Goal: Navigation & Orientation: Go to known website

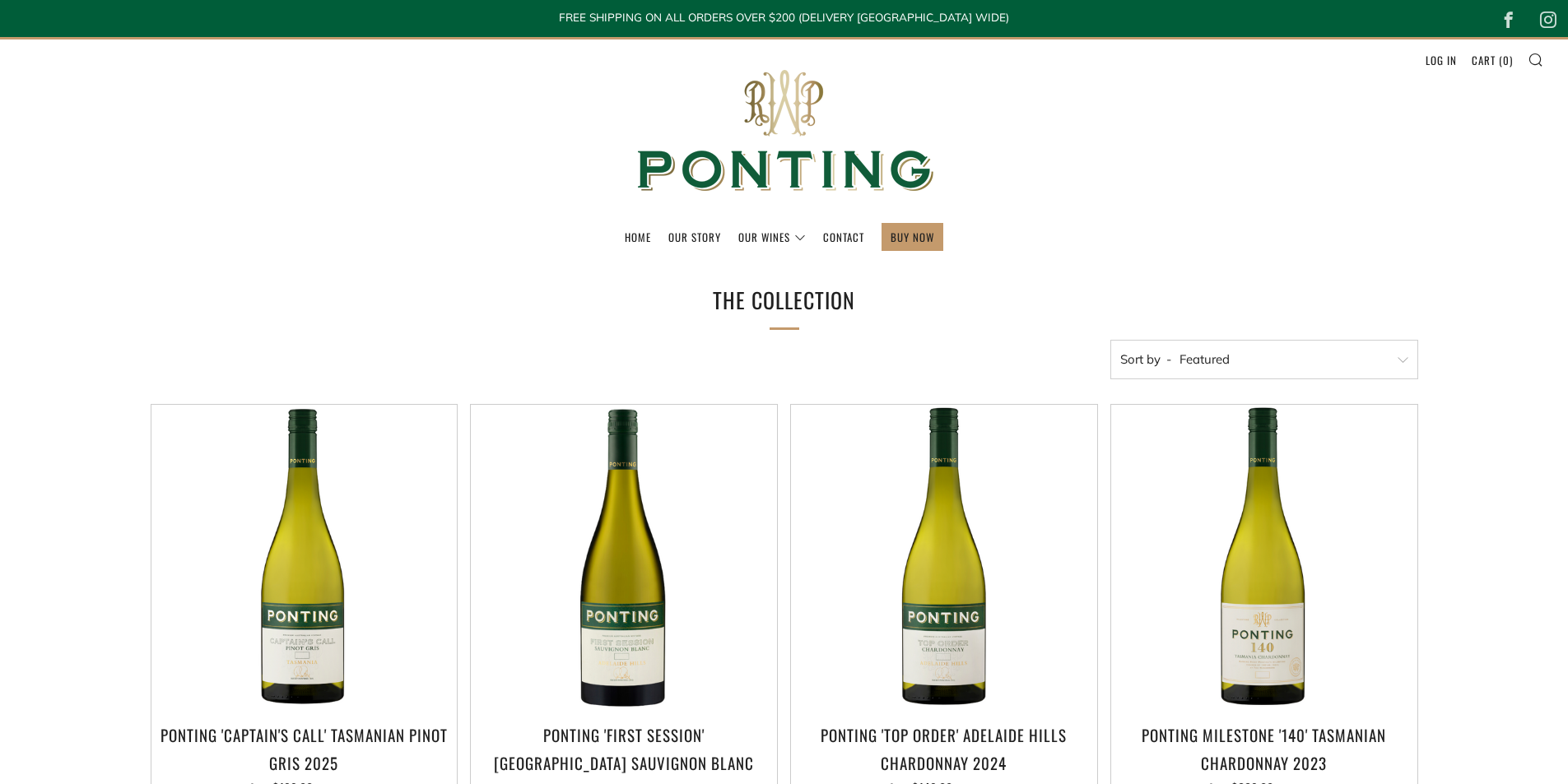
click at [618, 233] on ul "Home Our Story Our Wines The Collection News & Reviews" at bounding box center [784, 236] width 1519 height 28
click at [629, 234] on link "Home" at bounding box center [638, 237] width 27 height 27
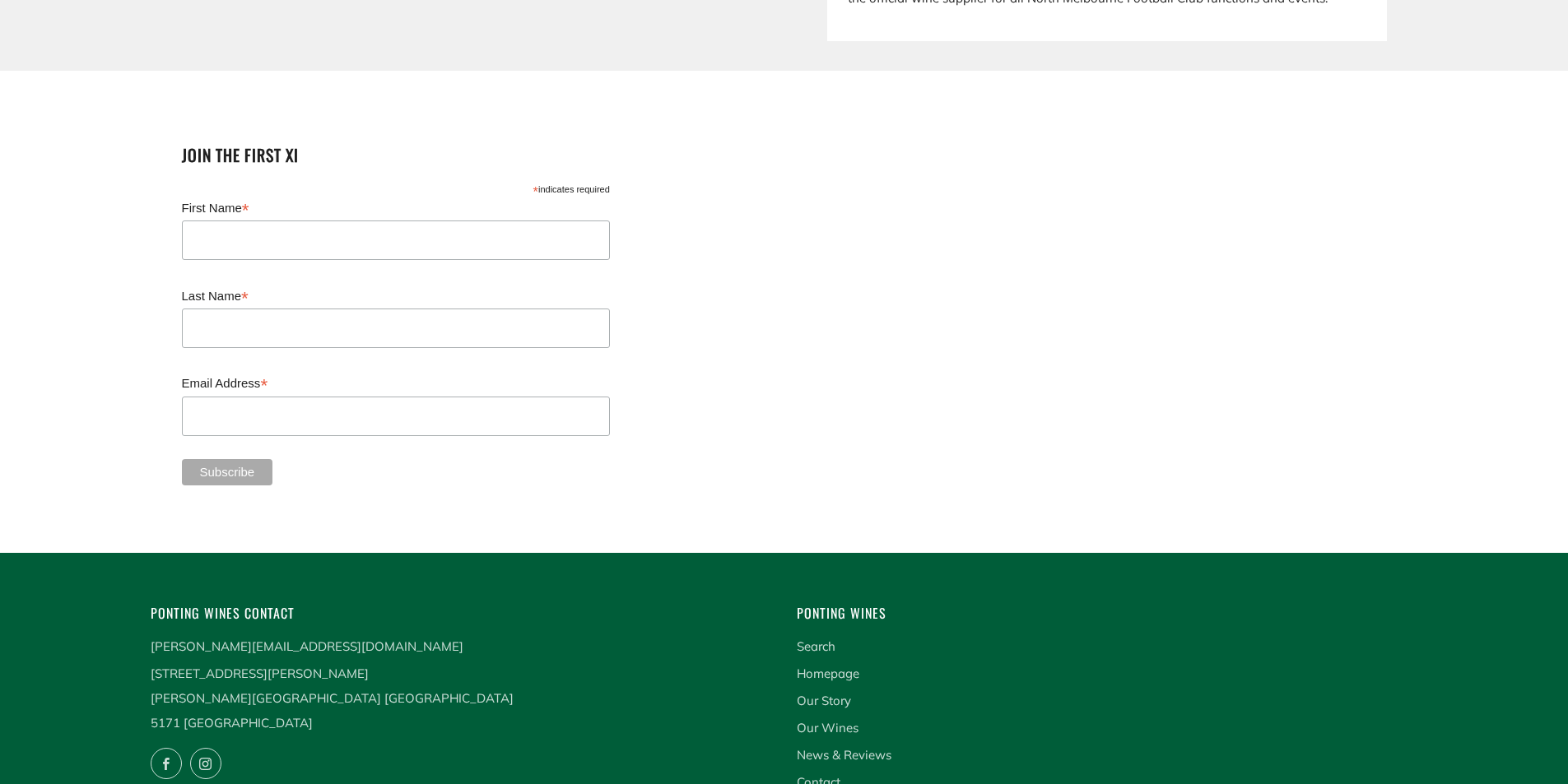
scroll to position [4114, 0]
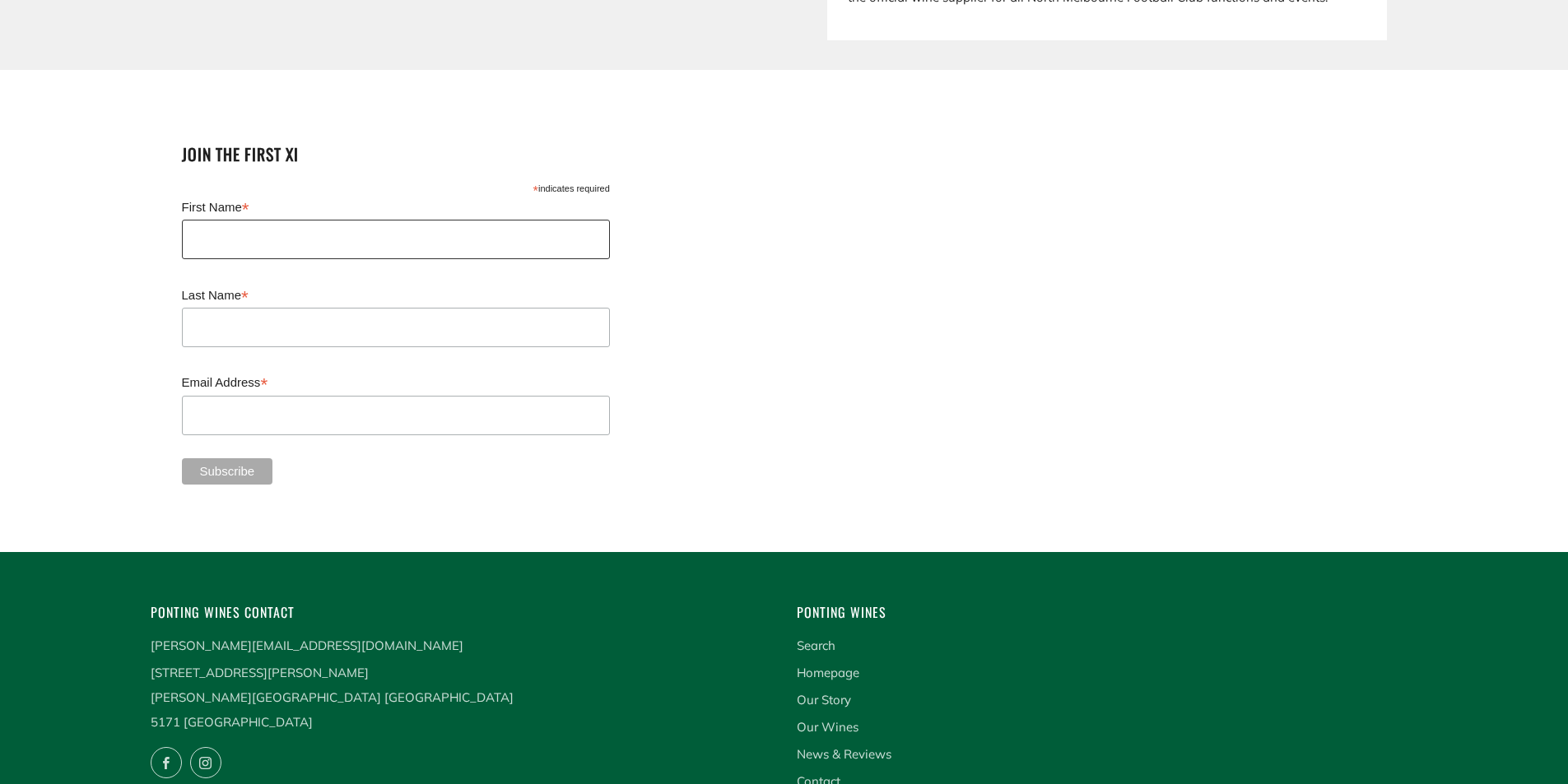
click at [226, 220] on input "First Name *" at bounding box center [395, 239] width 428 height 39
